Goal: Information Seeking & Learning: Learn about a topic

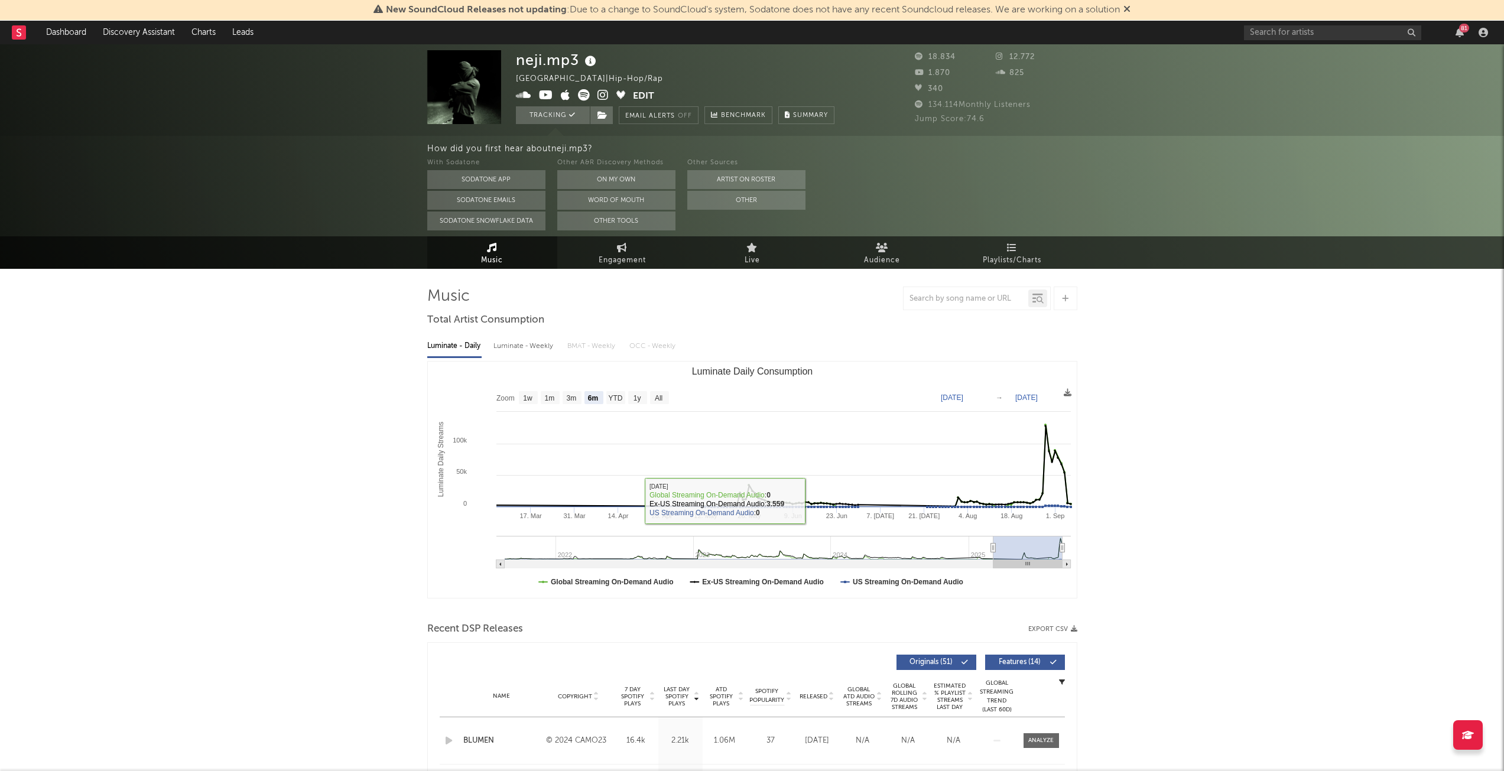
select select "6m"
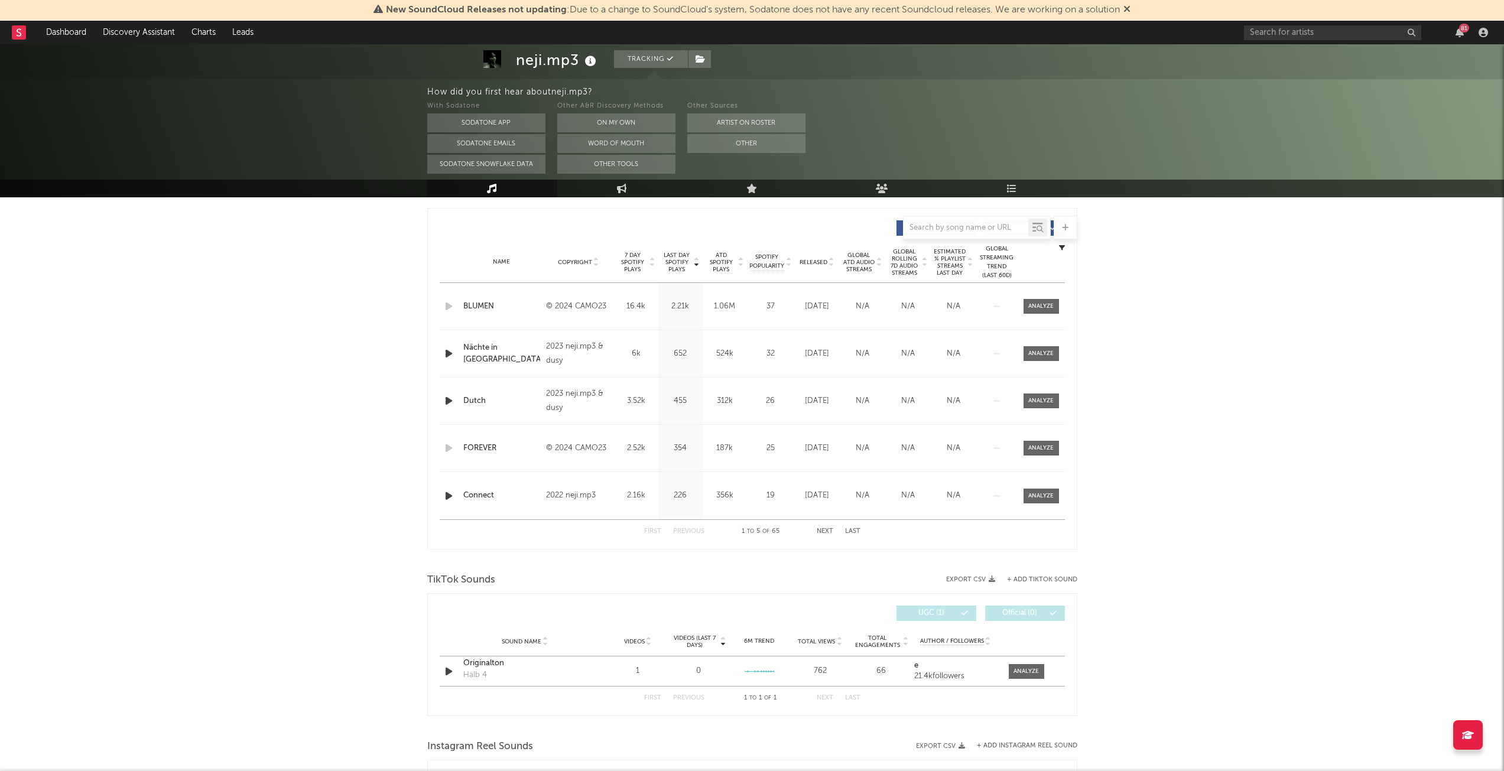
scroll to position [414, 0]
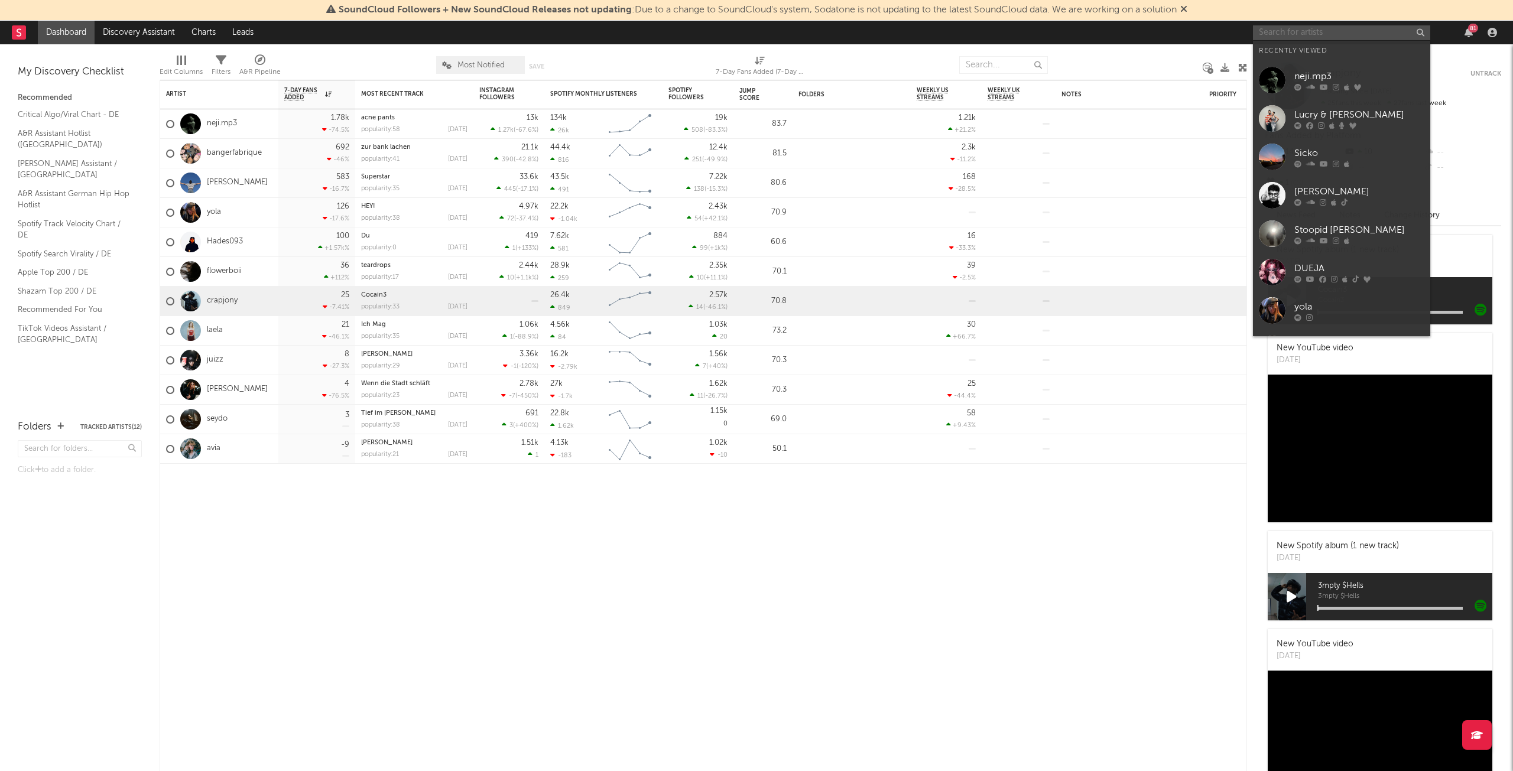
click at [1347, 29] on input "text" at bounding box center [1341, 32] width 177 height 15
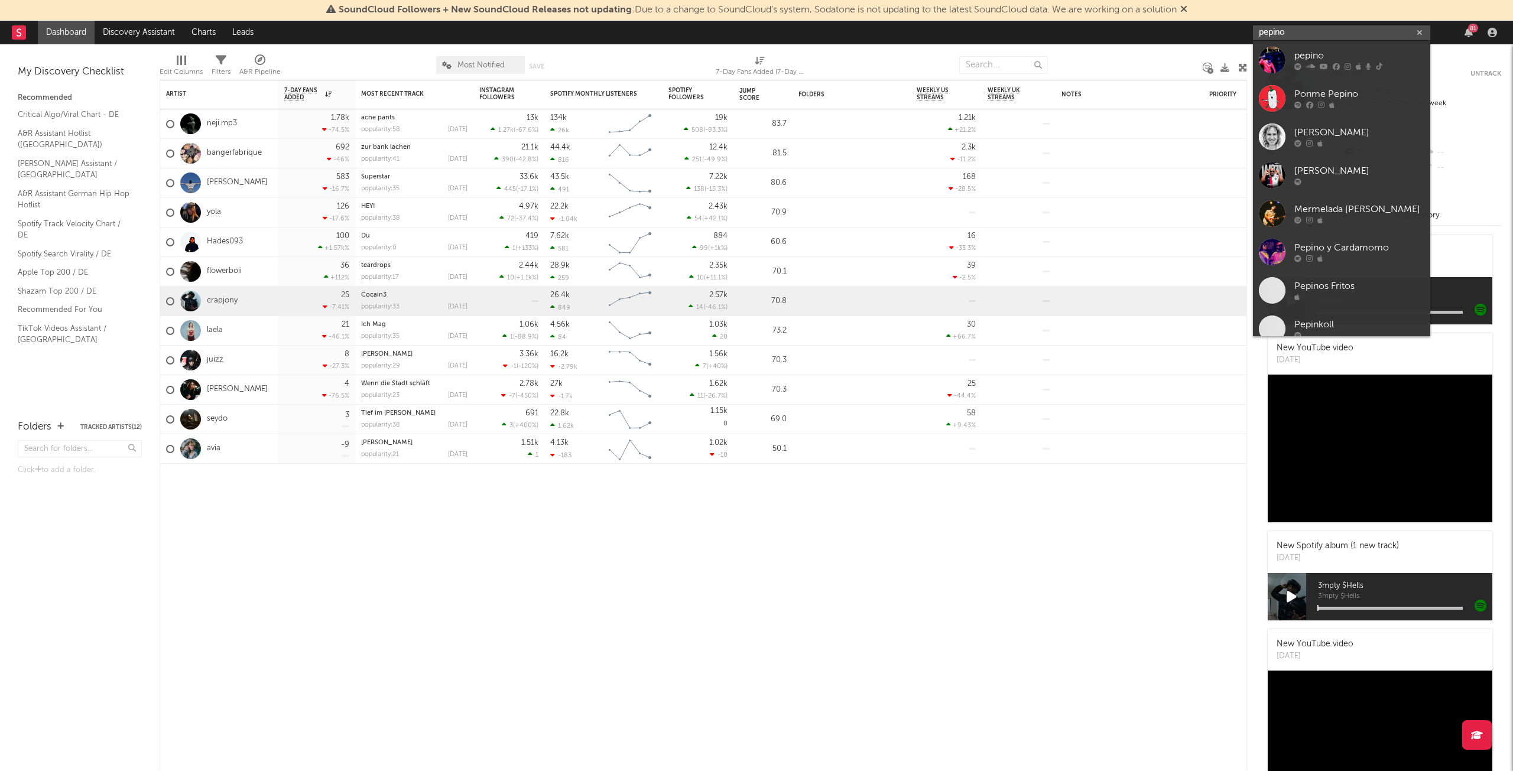
type input "pepino"
click at [1341, 61] on div "pepino" at bounding box center [1359, 56] width 130 height 14
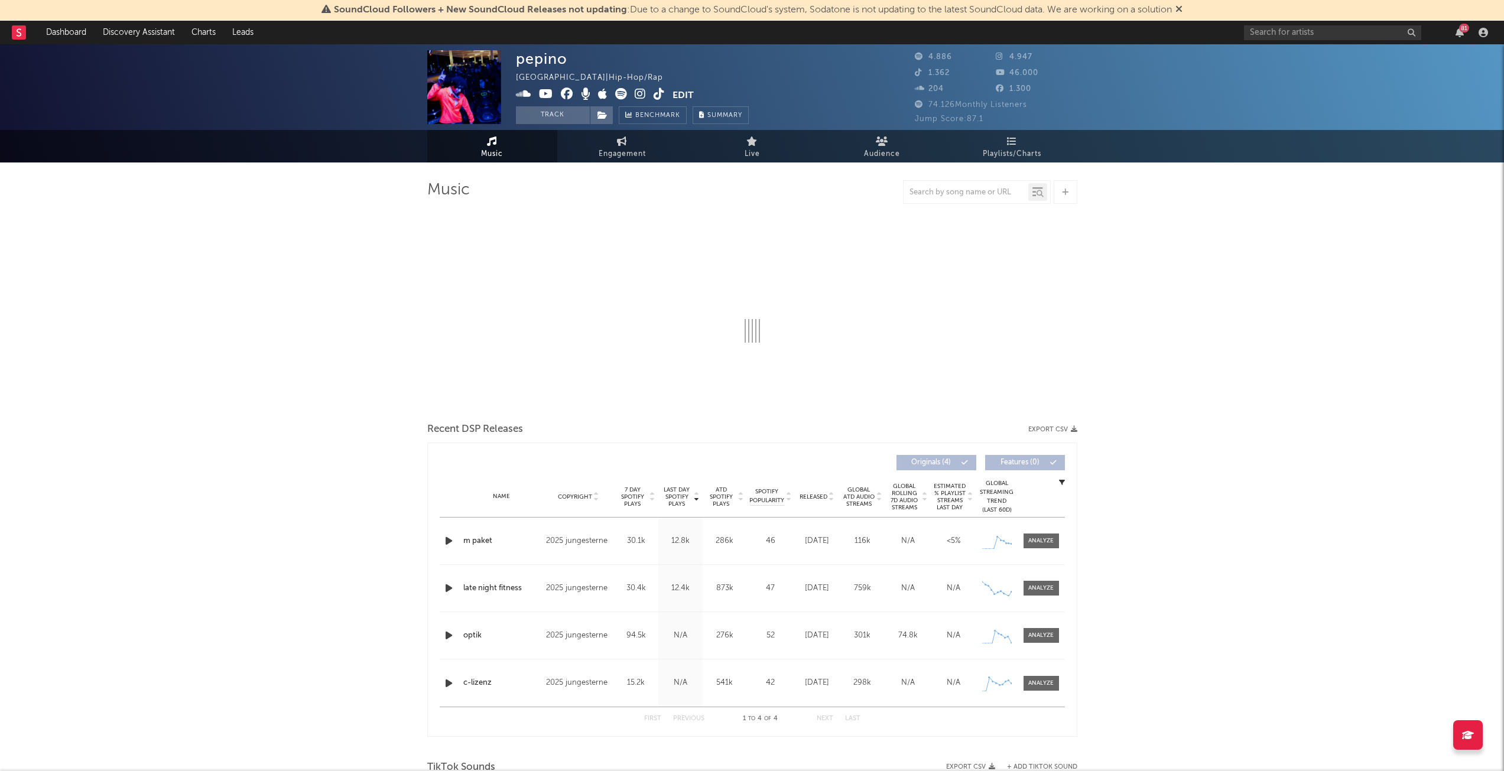
select select "1w"
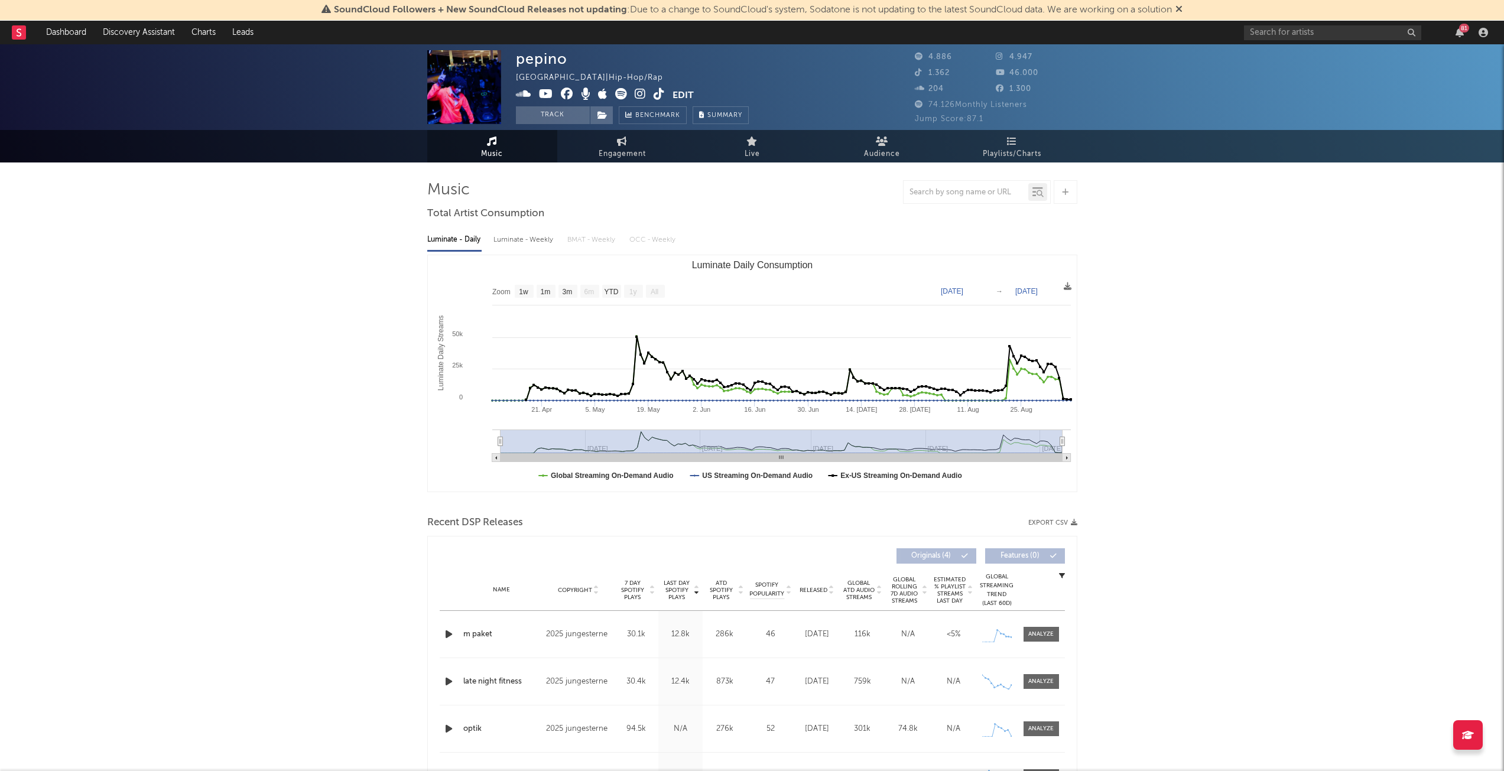
click at [603, 159] on span "Engagement" at bounding box center [622, 154] width 47 height 14
select select "1w"
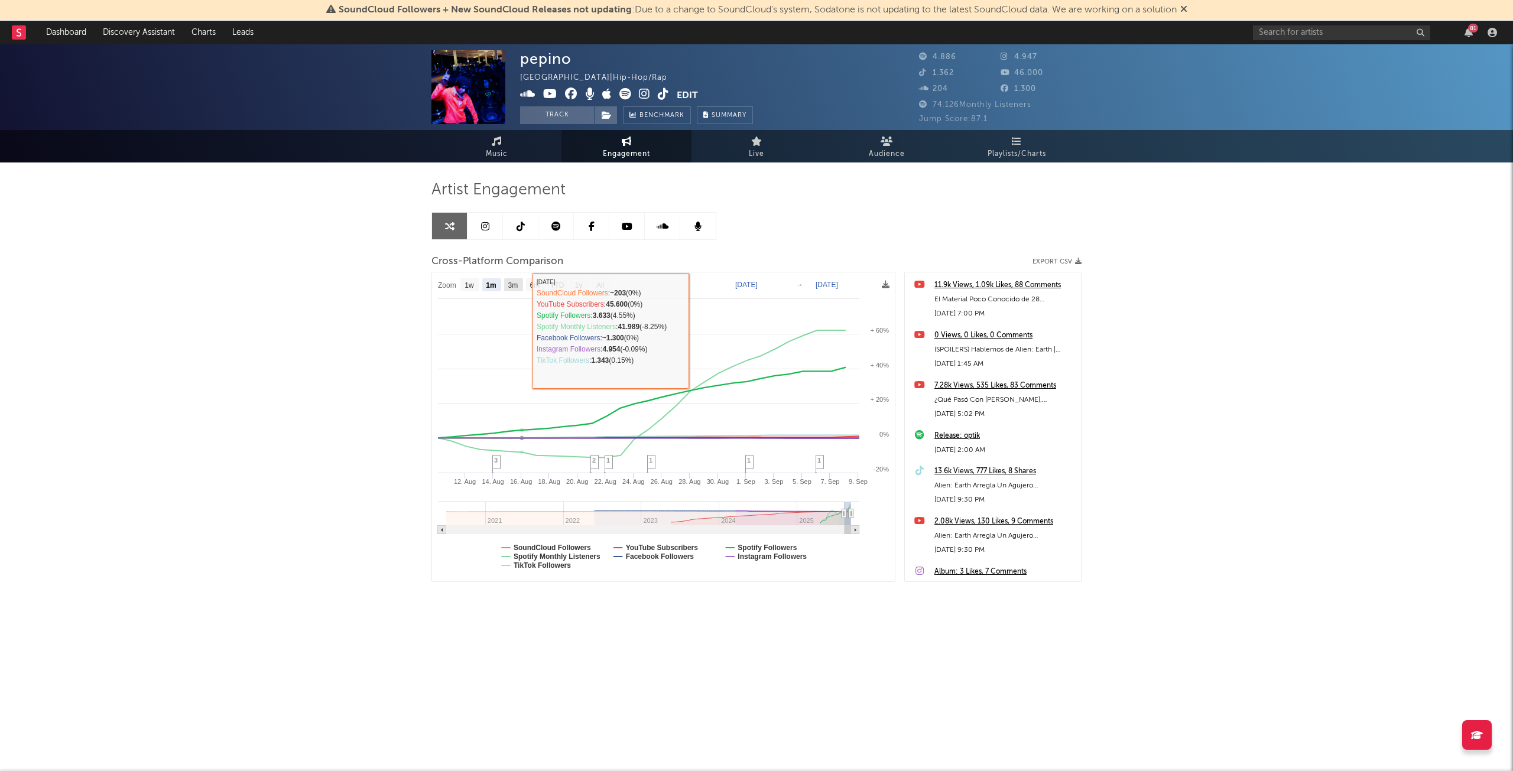
click at [514, 282] on text "3m" at bounding box center [513, 285] width 10 height 8
select select "3m"
type input "[DATE]"
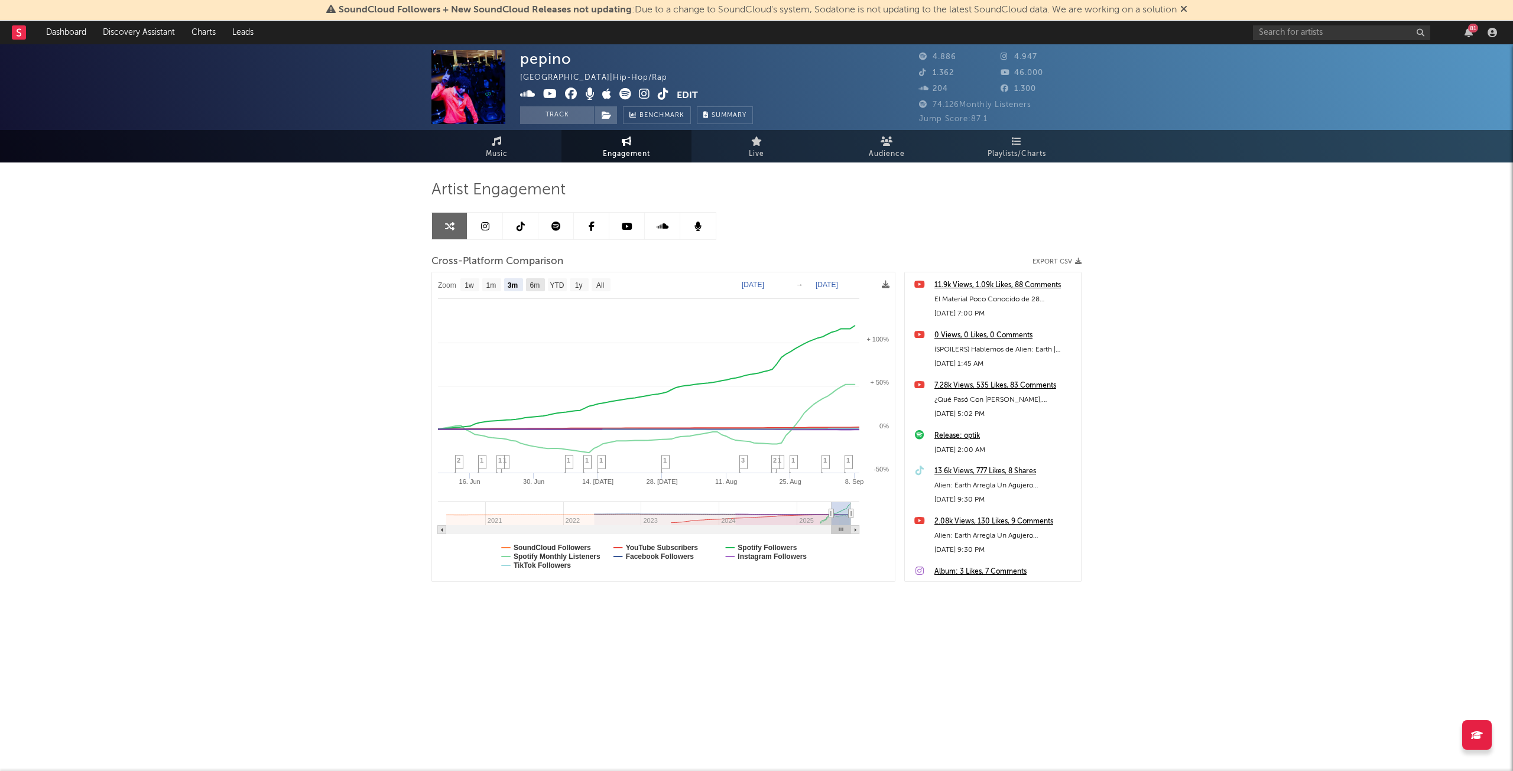
click at [536, 281] on text "6m" at bounding box center [535, 285] width 10 height 8
select select "6m"
type input "[DATE]"
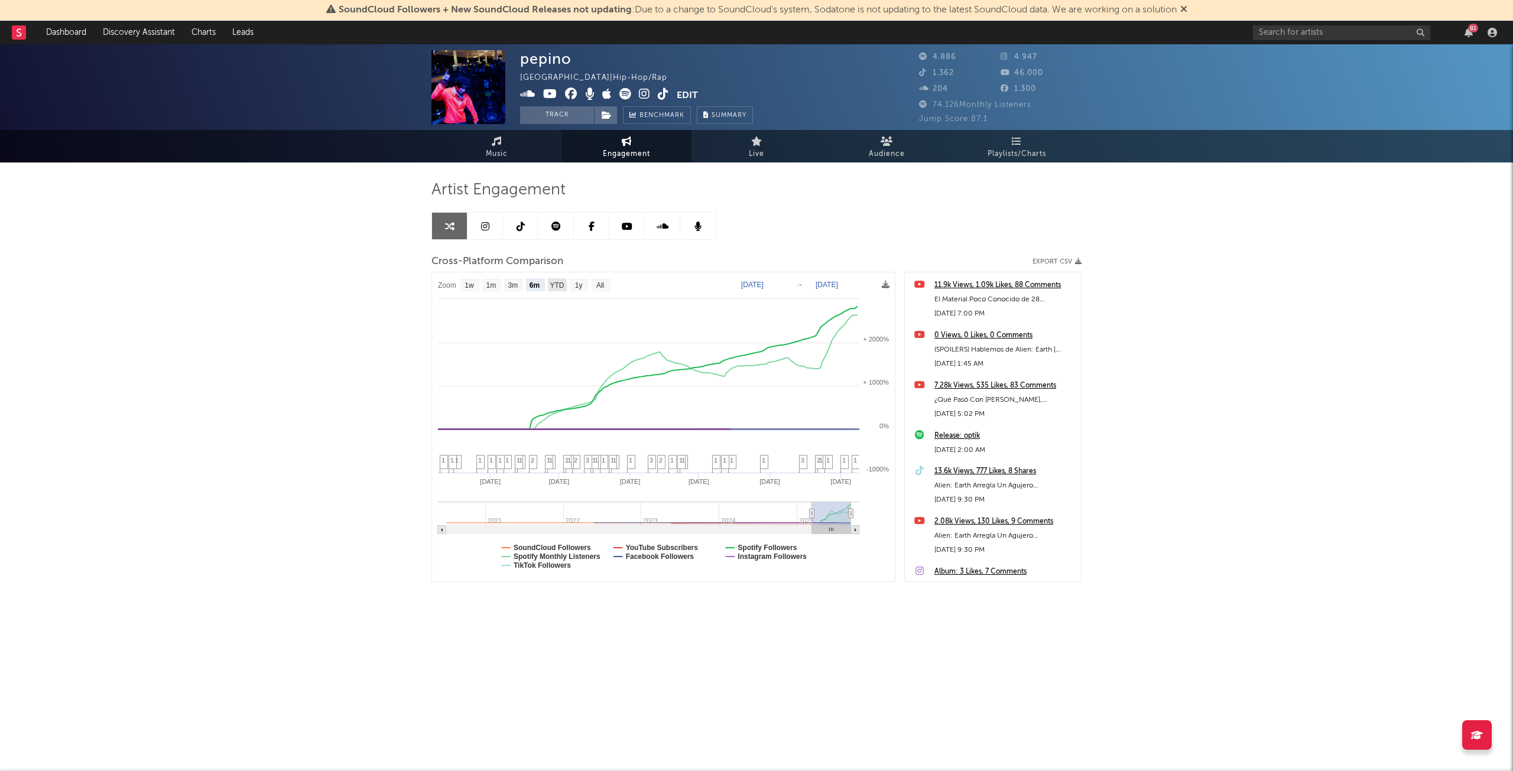
click at [556, 283] on text "YTD" at bounding box center [557, 285] width 14 height 8
select select "YTD"
type input "[DATE]"
select select "1w"
click at [574, 121] on button "Track" at bounding box center [557, 115] width 74 height 18
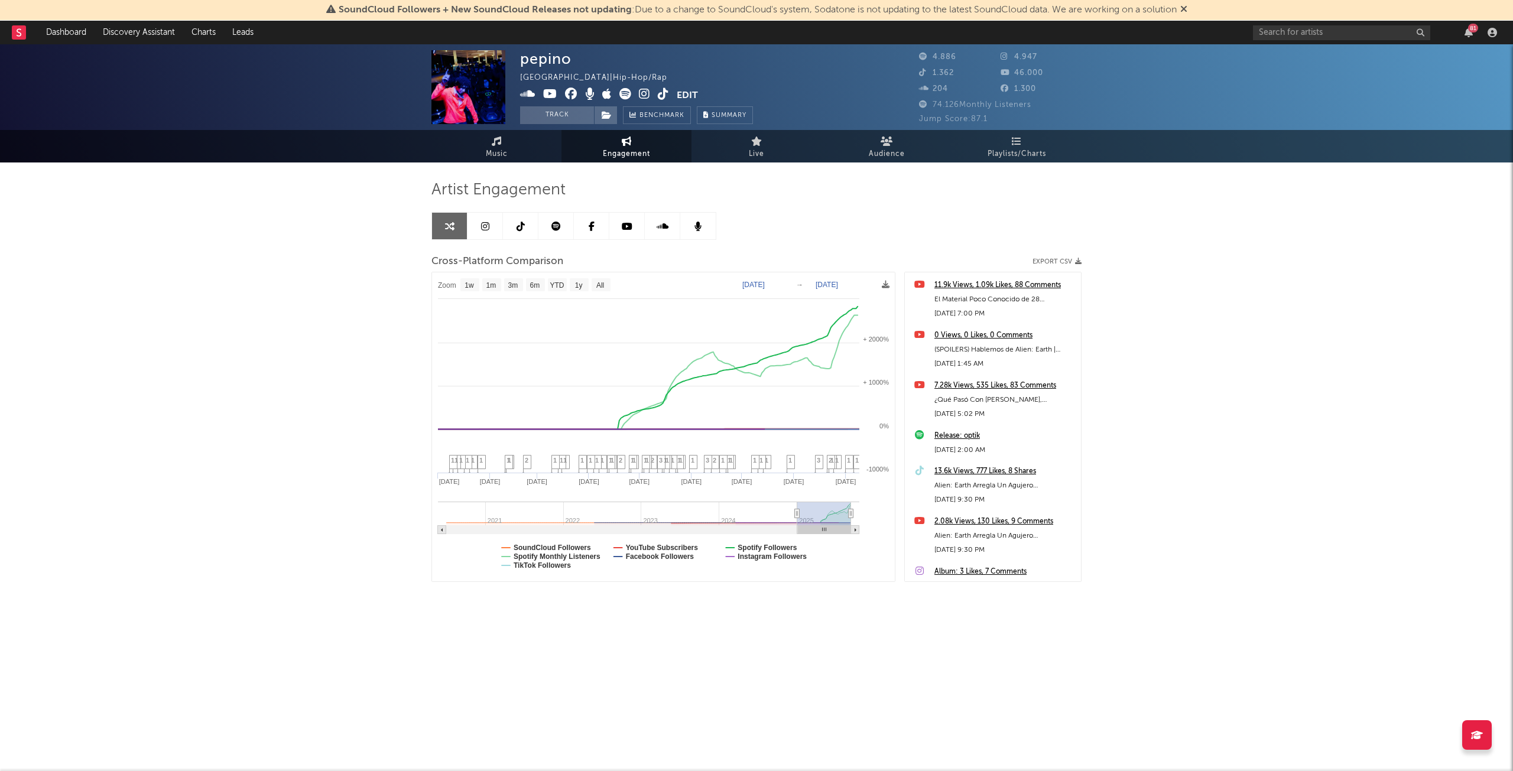
select select "1w"
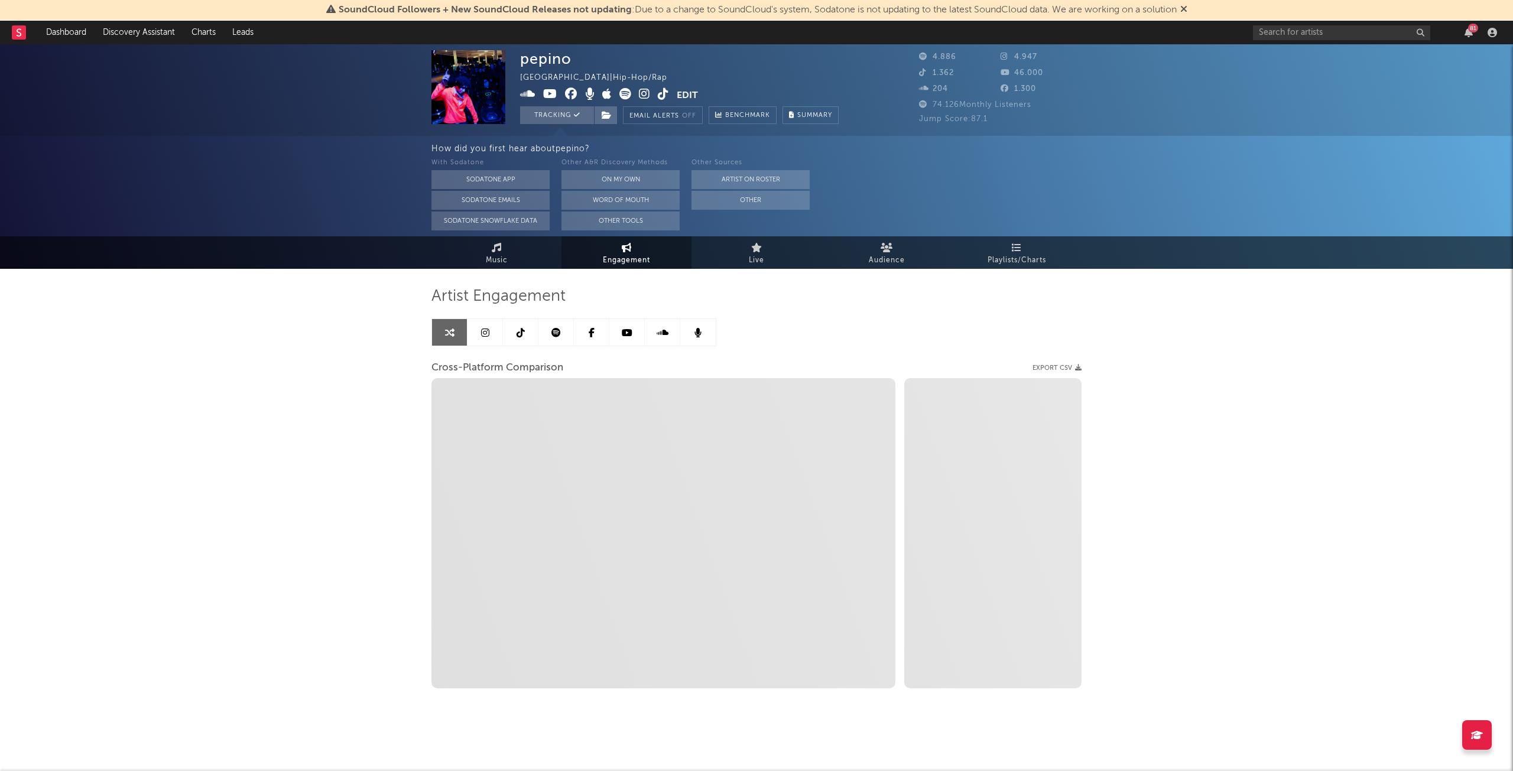
select select "1m"
